Goal: Find contact information: Find contact information

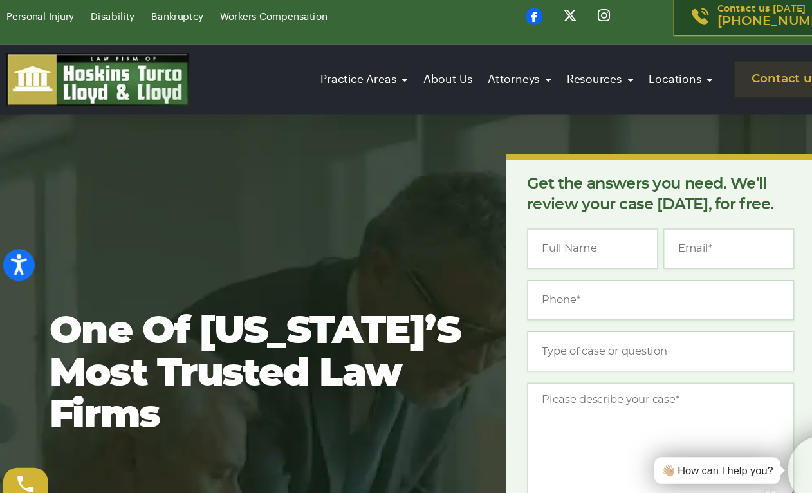
scroll to position [5, 0]
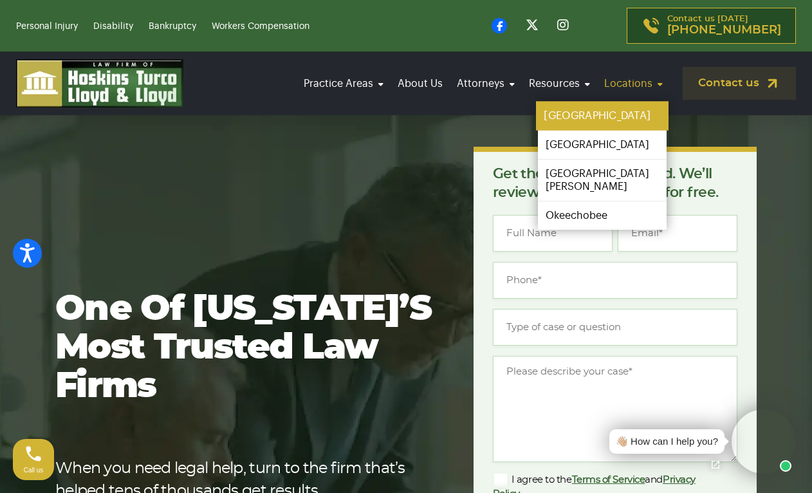
click at [576, 116] on link "[GEOGRAPHIC_DATA]" at bounding box center [602, 116] width 132 height 29
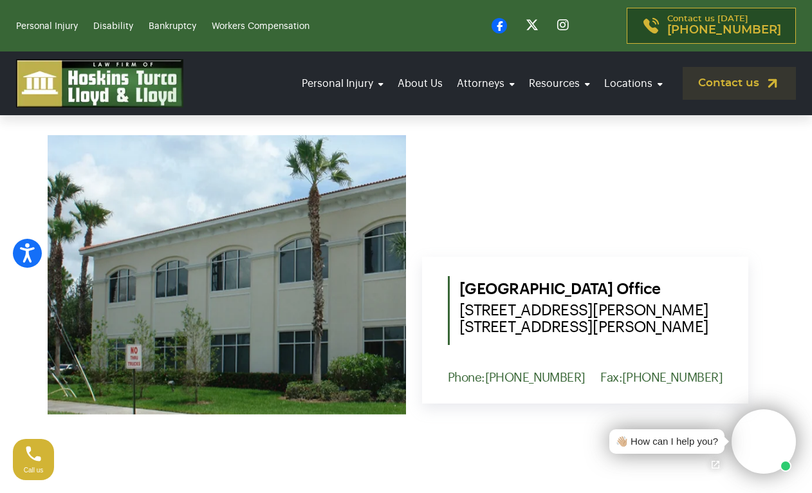
scroll to position [534, 0]
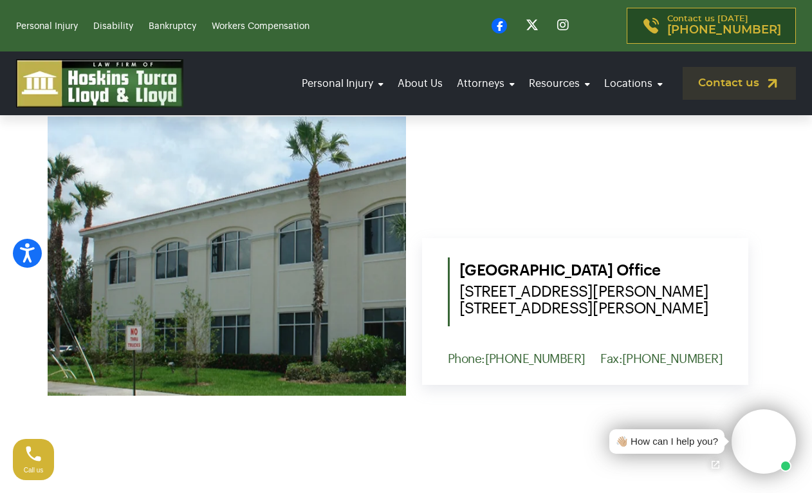
drag, startPoint x: 690, startPoint y: 307, endPoint x: 460, endPoint y: 291, distance: 230.1
click at [460, 291] on span "[STREET_ADDRESS][PERSON_NAME] [STREET_ADDRESS][PERSON_NAME]" at bounding box center [590, 299] width 263 height 33
copy span "[STREET_ADDRESS][PERSON_NAME] [STREET_ADDRESS][PERSON_NAME]"
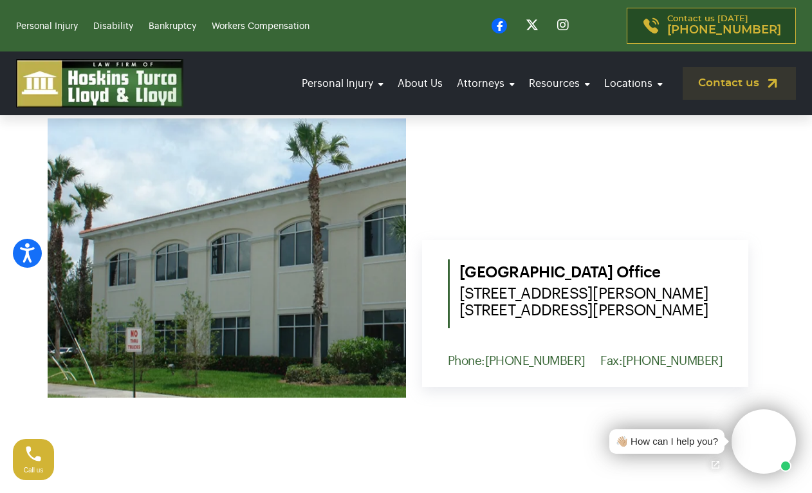
scroll to position [533, 0]
click at [653, 313] on span "1555 NW St. Lucie West Blvd. Suite 203, Port St. Lucie, Fl. 34986" at bounding box center [590, 301] width 263 height 33
drag, startPoint x: 648, startPoint y: 311, endPoint x: 692, endPoint y: 312, distance: 44.4
click at [692, 312] on span "1555 NW St. Lucie West Blvd. Suite 203, Port St. Lucie, Fl. 34986" at bounding box center [590, 301] width 263 height 33
copy span "34986"
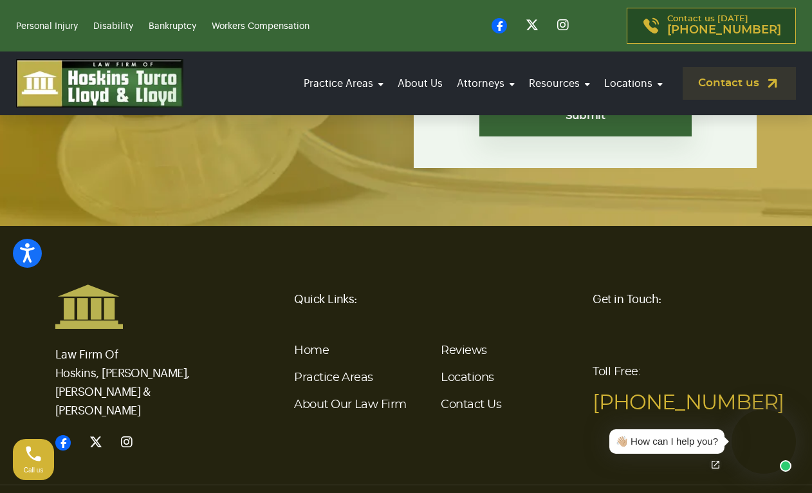
scroll to position [3136, 0]
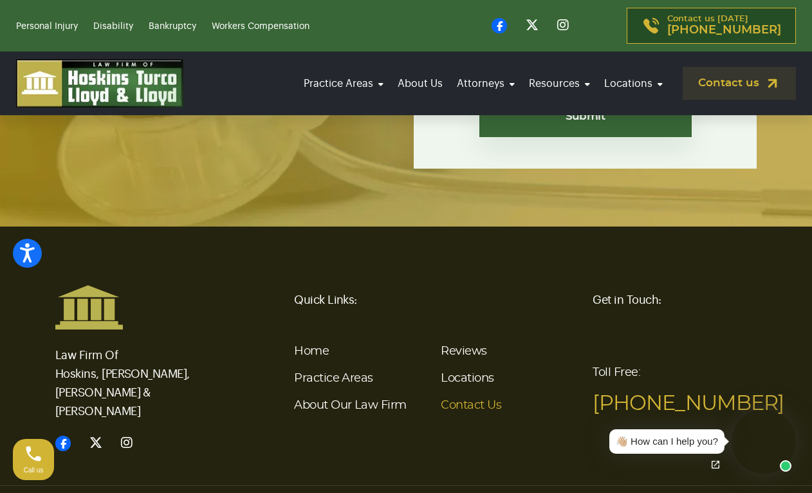
click at [482, 399] on link "Contact Us" at bounding box center [471, 405] width 60 height 12
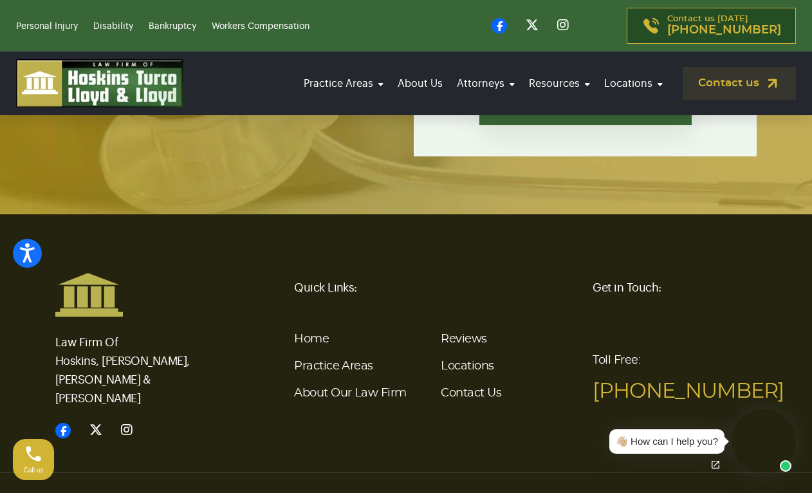
scroll to position [3033, 0]
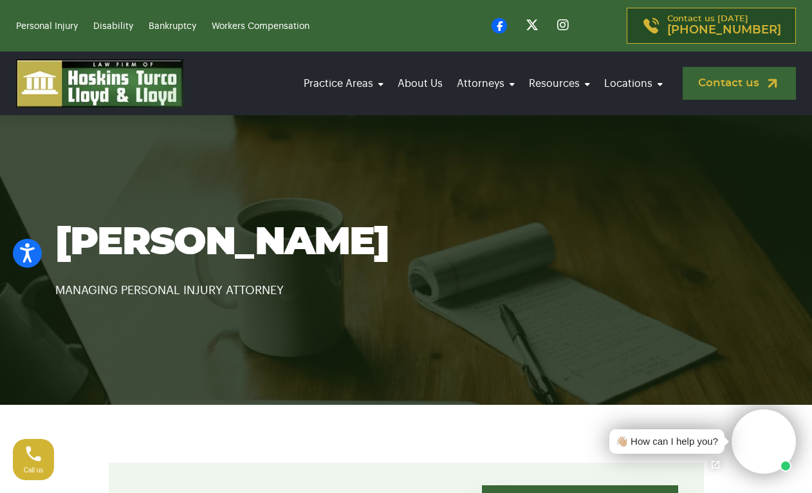
click at [732, 93] on link "Contact us" at bounding box center [738, 83] width 113 height 33
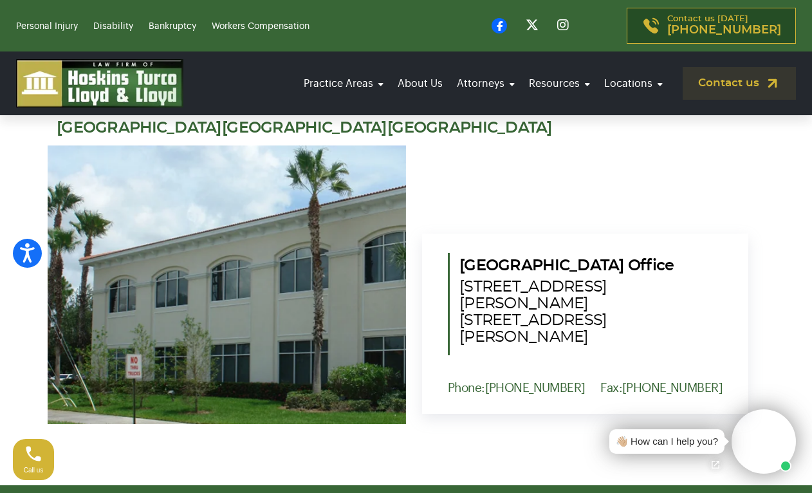
scroll to position [1331, 0]
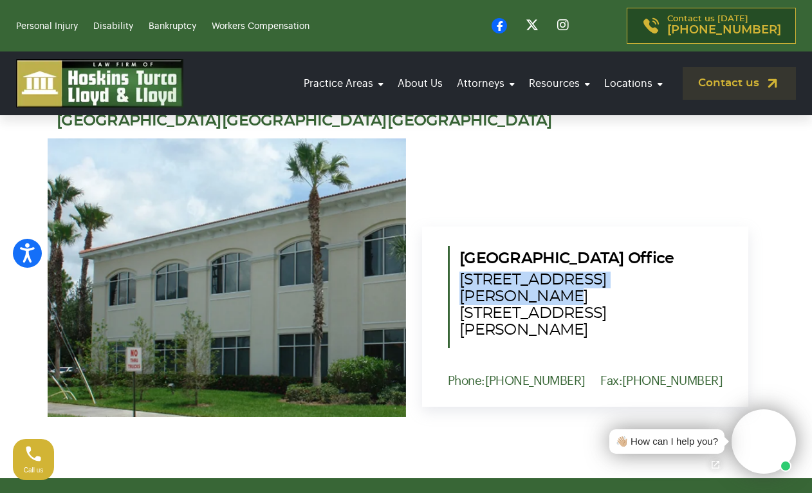
drag, startPoint x: 460, startPoint y: 294, endPoint x: 666, endPoint y: 289, distance: 205.2
click at [666, 289] on span "[STREET_ADDRESS][PERSON_NAME] [STREET_ADDRESS][PERSON_NAME]" at bounding box center [590, 304] width 263 height 67
copy span "1555 NW St. Lucie West Blvd."
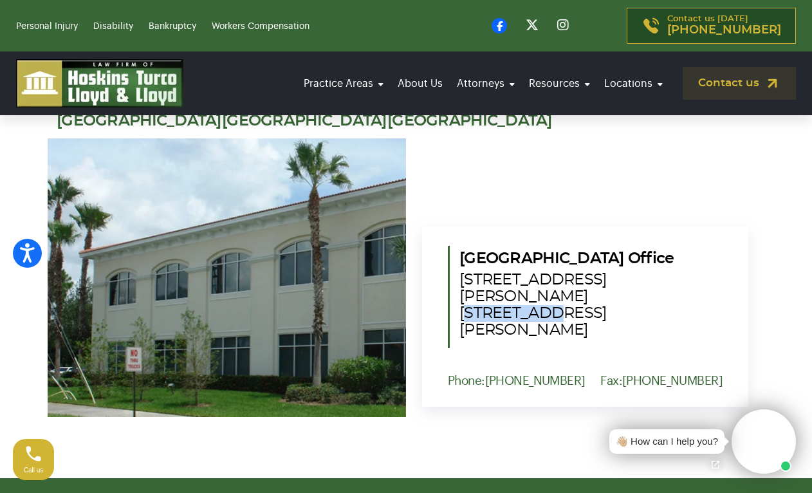
drag, startPoint x: 528, startPoint y: 306, endPoint x: 457, endPoint y: 304, distance: 71.4
click at [457, 304] on div "Port St. Lucie Office 1555 NW St. Lucie West Blvd. Suite 203, Port St. Lucie, F…" at bounding box center [585, 297] width 275 height 102
copy span "Suite 203,"
drag, startPoint x: 700, startPoint y: 307, endPoint x: 651, endPoint y: 307, distance: 48.9
click at [651, 307] on span "1555 NW St. Lucie West Blvd. Suite 203, Port St. Lucie, Fl. 34986" at bounding box center [590, 304] width 263 height 67
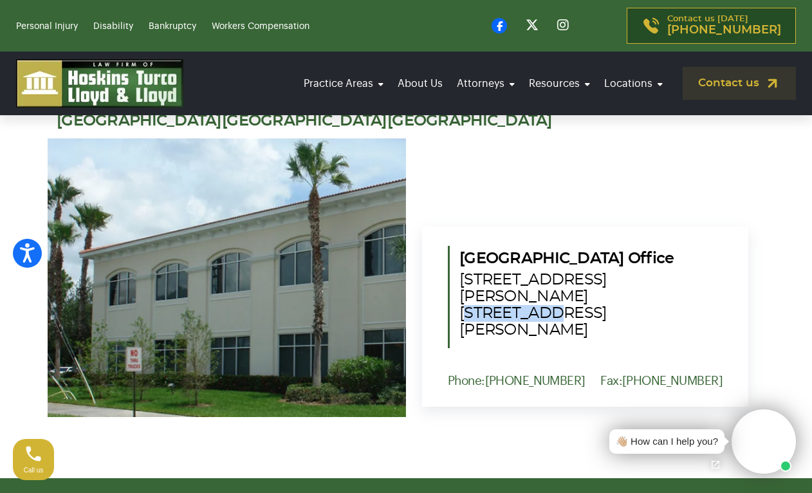
copy span "34986"
